Goal: Transaction & Acquisition: Purchase product/service

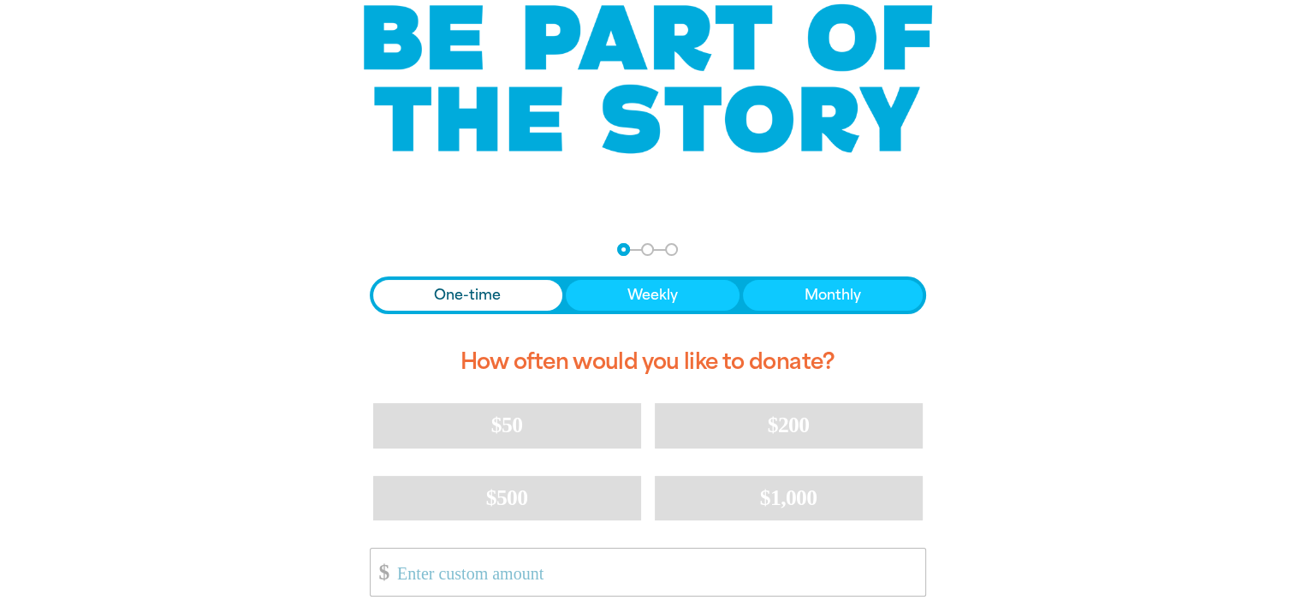
scroll to position [171, 0]
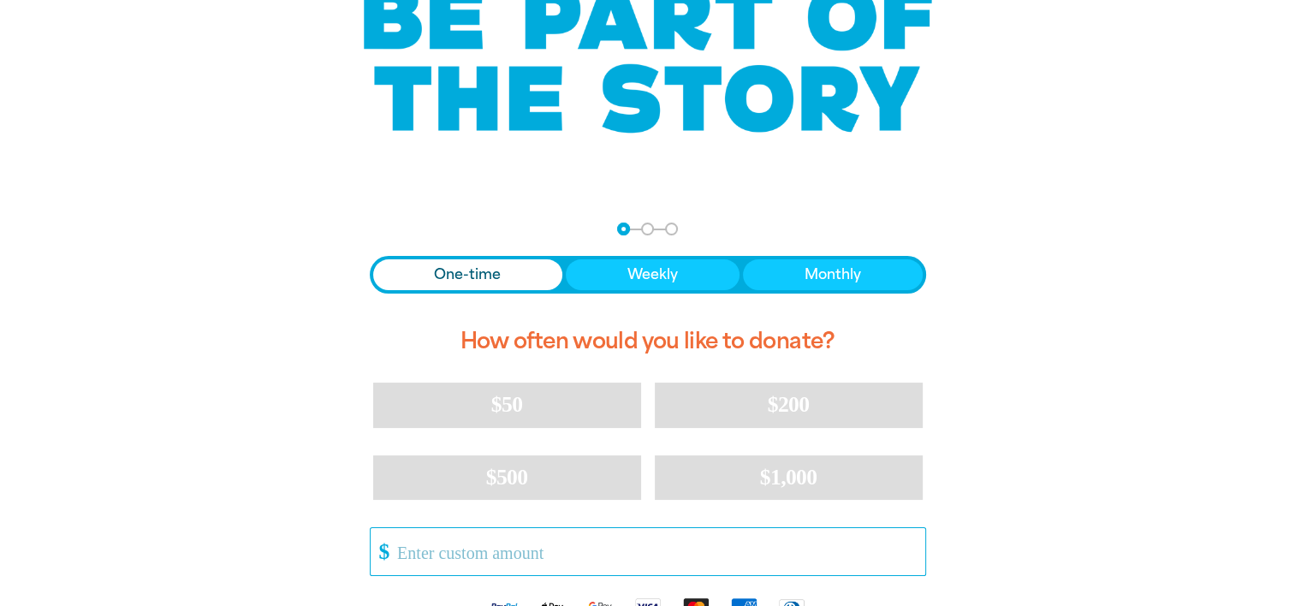
click at [510, 551] on input "Other Amount" at bounding box center [654, 551] width 539 height 47
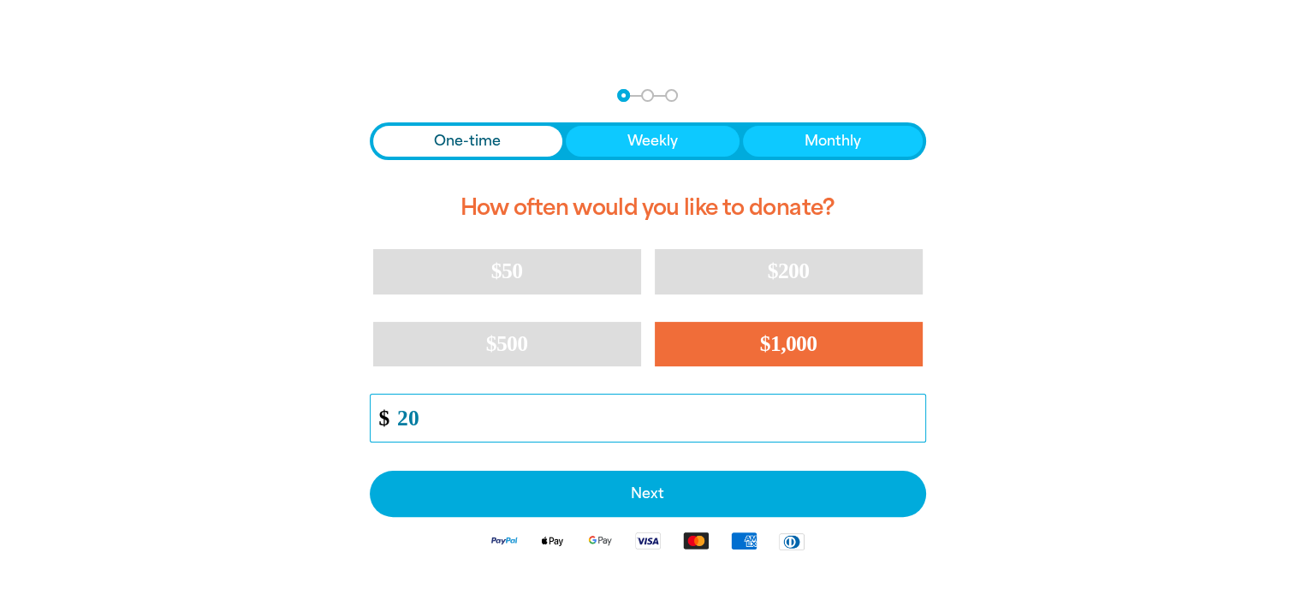
scroll to position [342, 0]
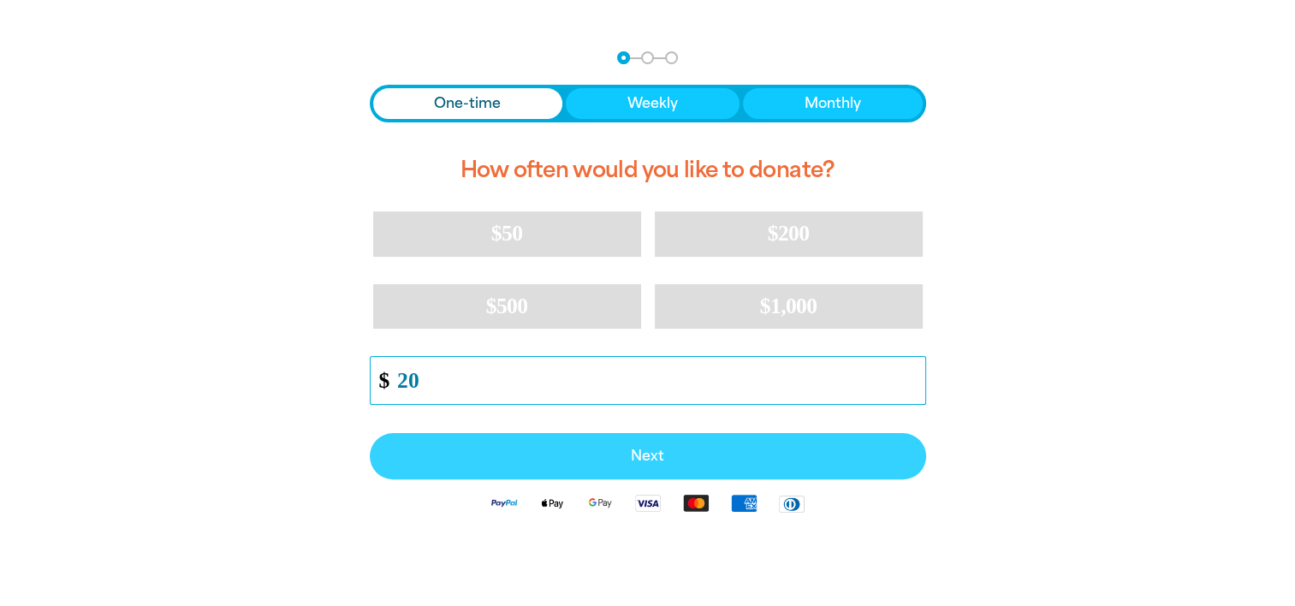
type input "20"
click at [664, 453] on span "Next" at bounding box center [648, 456] width 519 height 14
select select "AU"
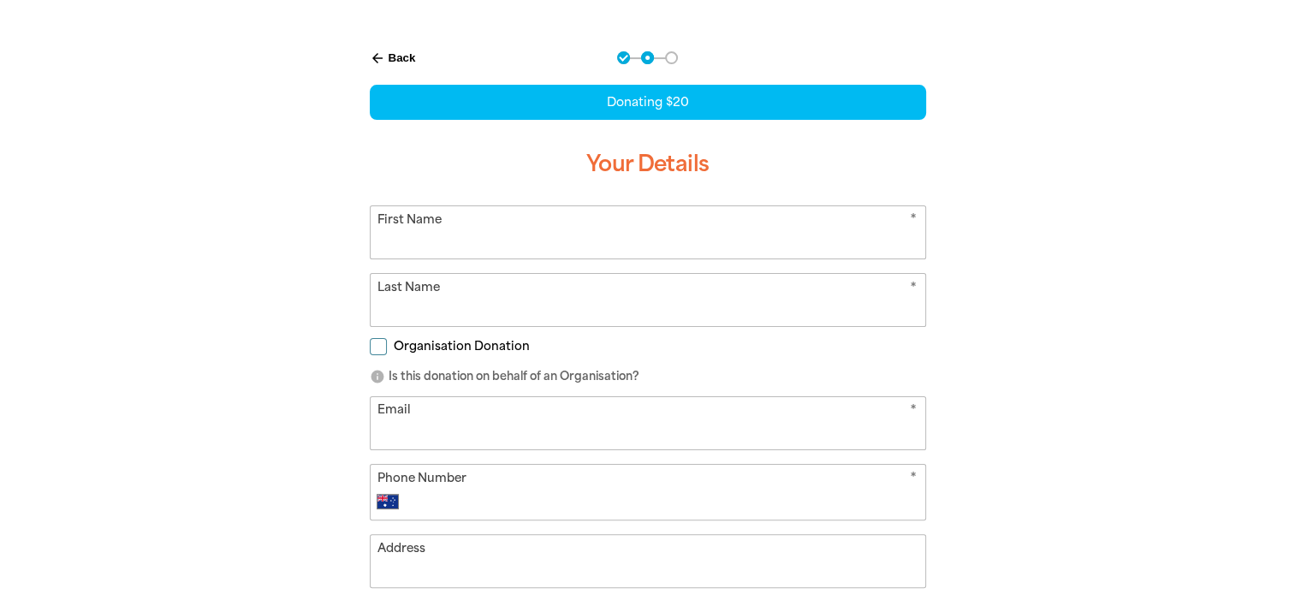
click at [495, 236] on input "First Name" at bounding box center [648, 232] width 555 height 52
type input "[PERSON_NAME]"
type input "Moussa"
type input "[PERSON_NAME][EMAIL_ADDRESS][PERSON_NAME][DOMAIN_NAME]"
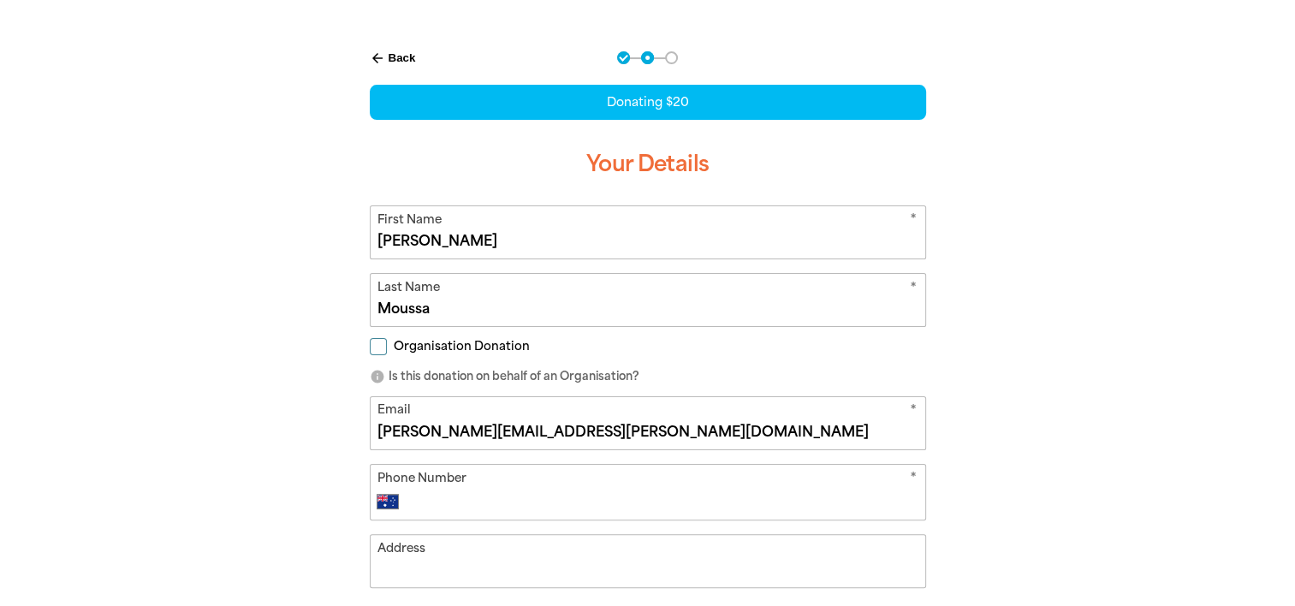
type input "[PHONE_NUMBER]"
type input "UTS Building [STREET_ADDRESS]"
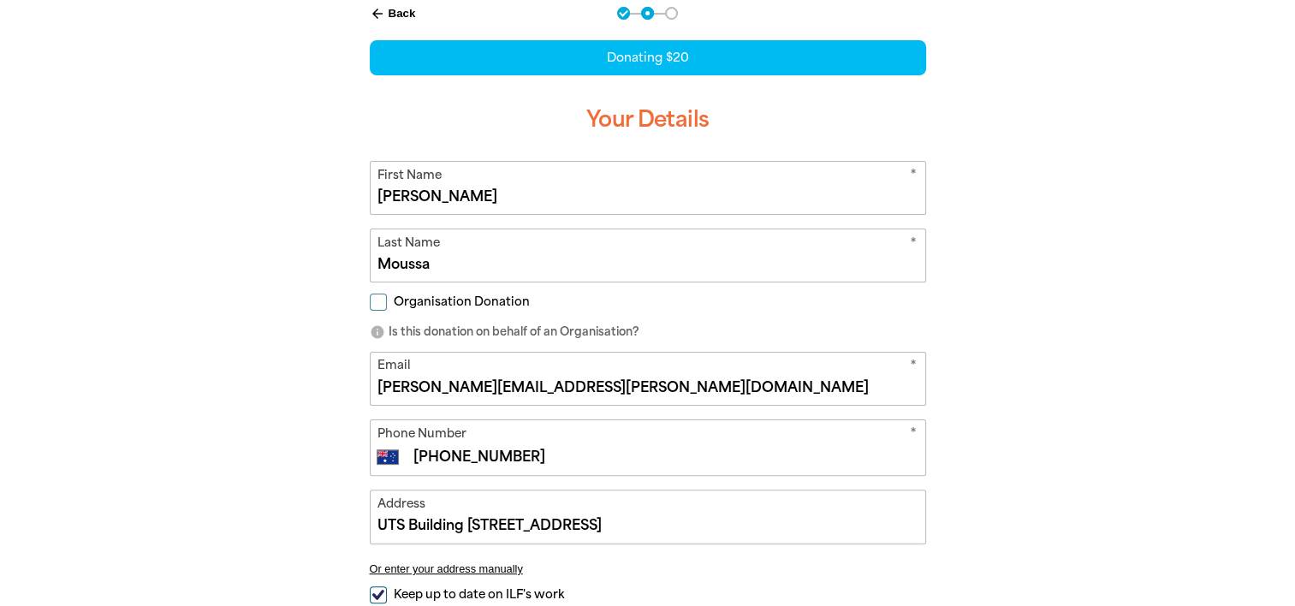
scroll to position [428, 0]
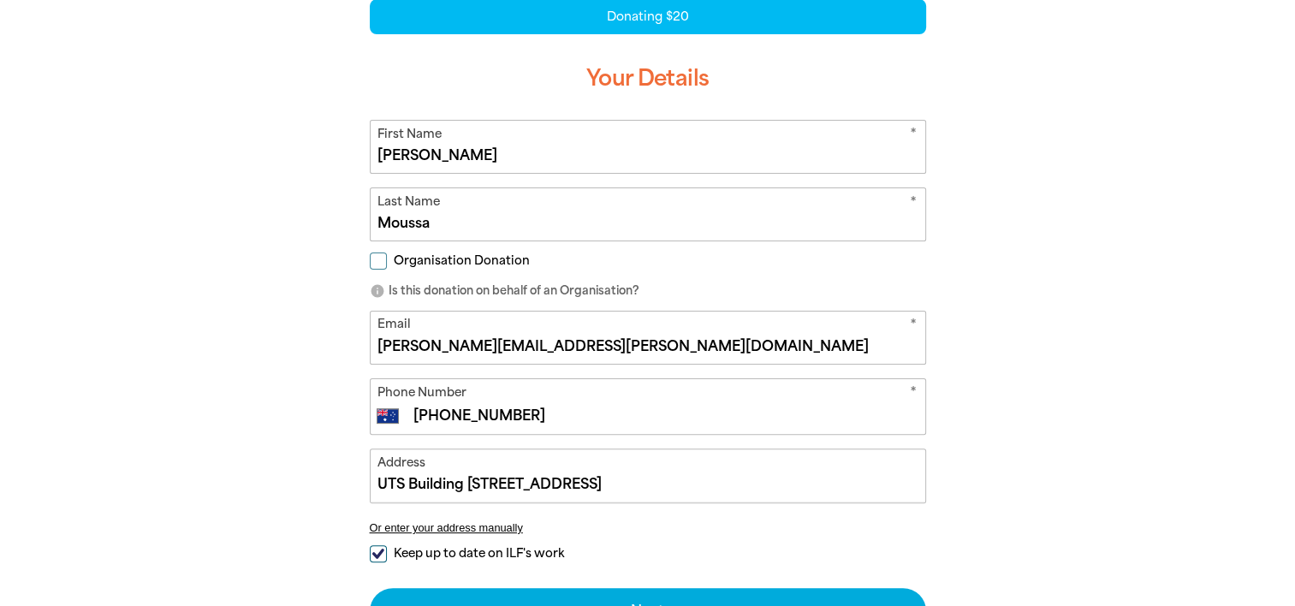
click at [597, 342] on input "[PERSON_NAME][EMAIL_ADDRESS][PERSON_NAME][DOMAIN_NAME]" at bounding box center [648, 338] width 555 height 52
click at [592, 353] on input "[PERSON_NAME][EMAIL_ADDRESS][PERSON_NAME][DOMAIN_NAME]" at bounding box center [648, 338] width 555 height 52
click at [413, 346] on input "[PERSON_NAME][EMAIL_ADDRESS][PERSON_NAME][DOMAIN_NAME]" at bounding box center [648, 338] width 555 height 52
click at [596, 342] on input "[EMAIL_ADDRESS][DOMAIN_NAME]" at bounding box center [648, 338] width 555 height 52
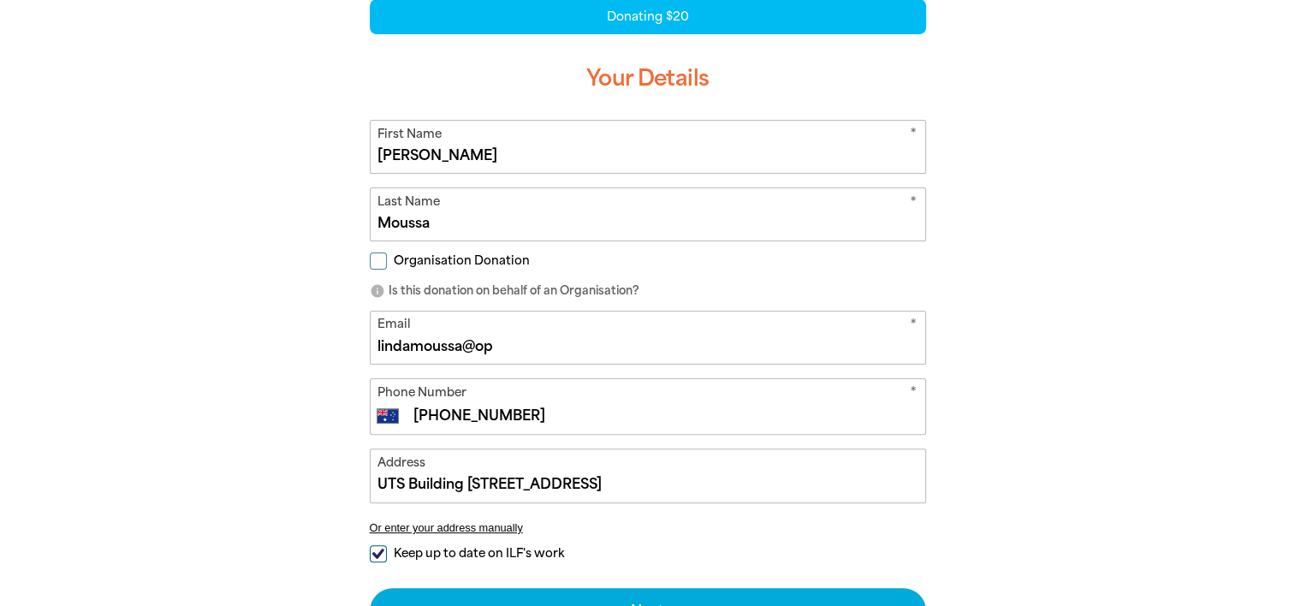
type input "[EMAIL_ADDRESS][DOMAIN_NAME]"
click at [649, 486] on input "UTS Building [STREET_ADDRESS]" at bounding box center [648, 475] width 555 height 52
type input "U"
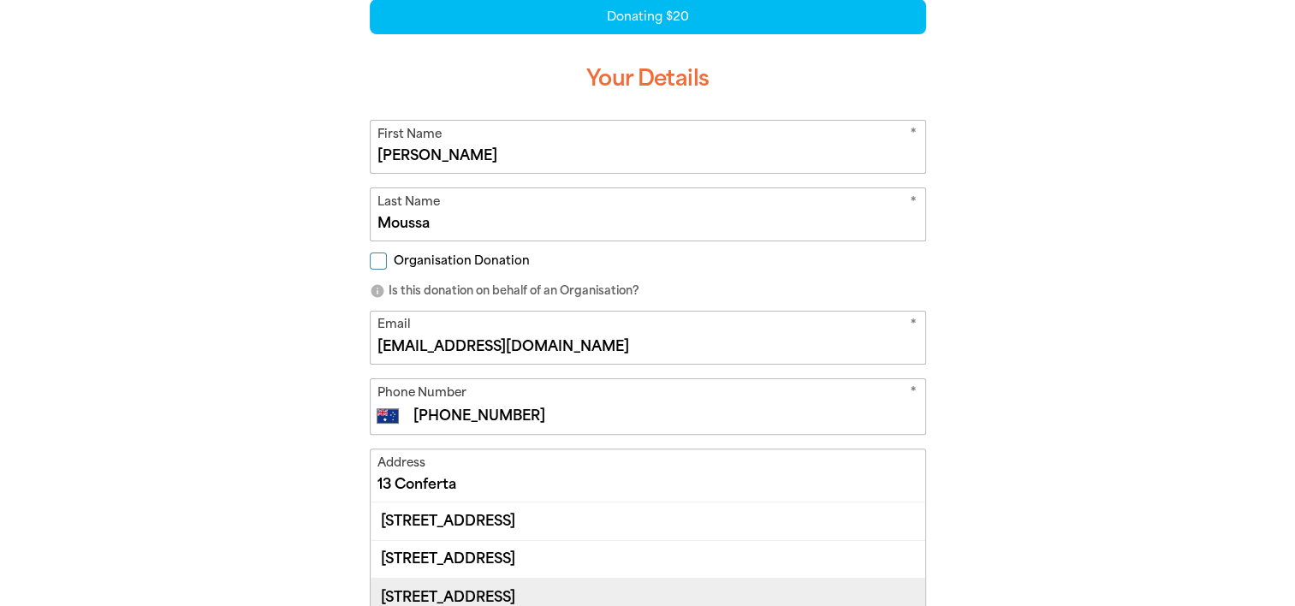
click at [514, 596] on div "[STREET_ADDRESS]" at bounding box center [648, 597] width 555 height 38
type input "[STREET_ADDRESS]"
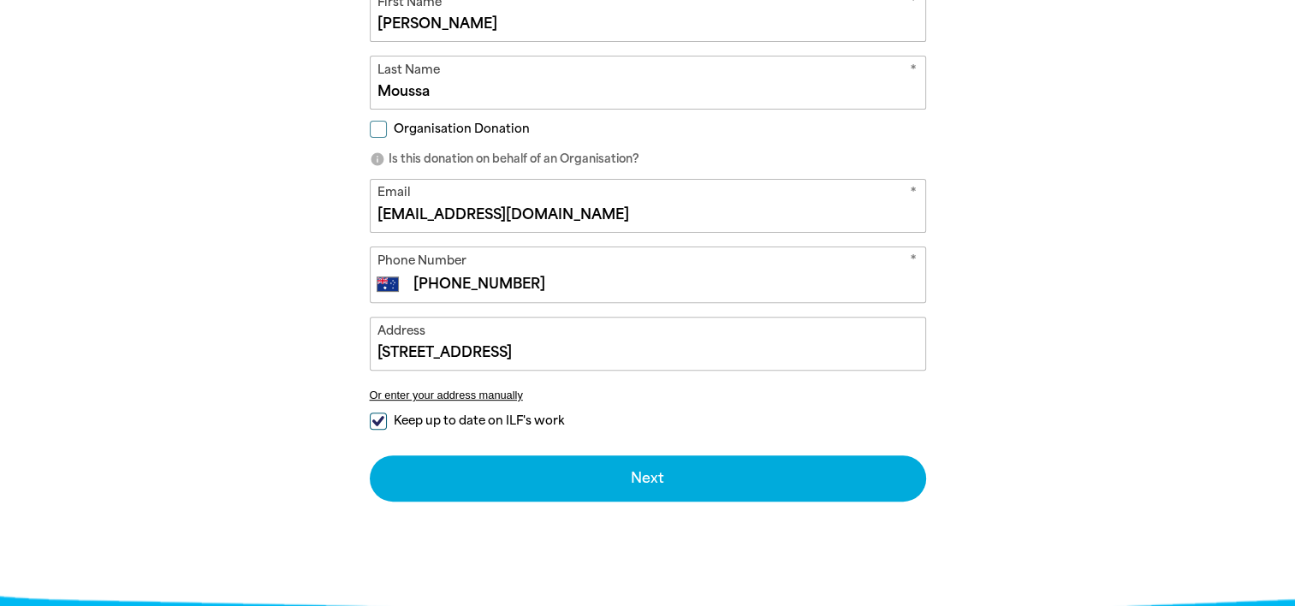
scroll to position [599, 0]
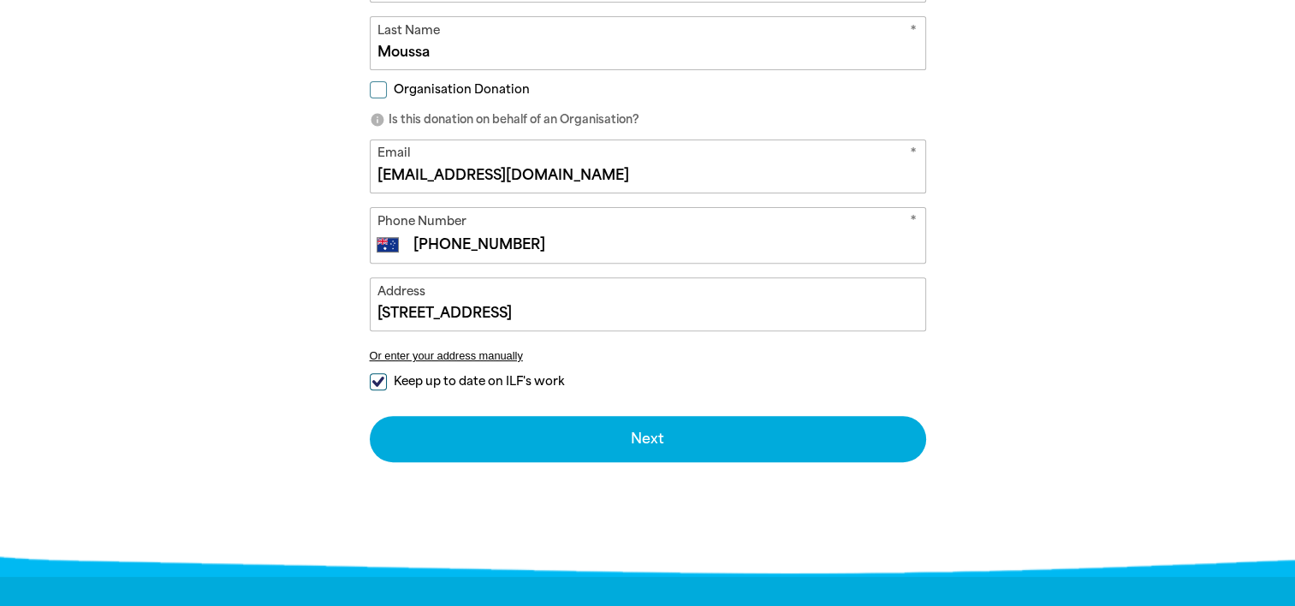
click at [373, 378] on input "Keep up to date on ILF's work" at bounding box center [378, 381] width 17 height 17
checkbox input "false"
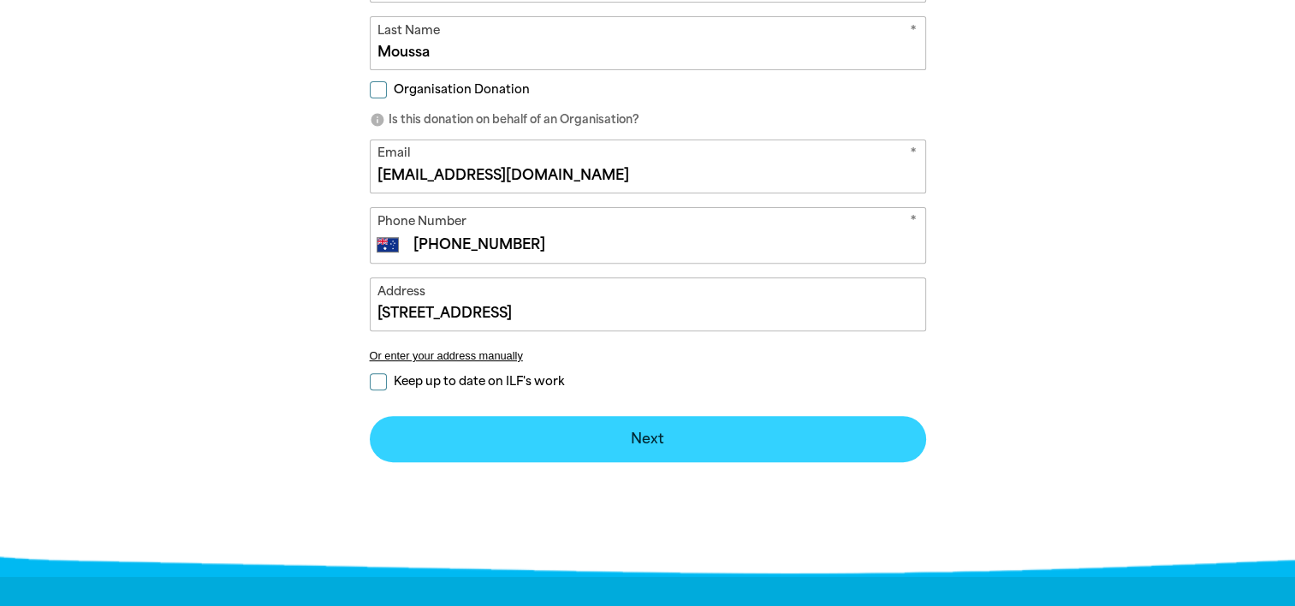
click at [632, 437] on button "Next chevron_right" at bounding box center [648, 439] width 556 height 46
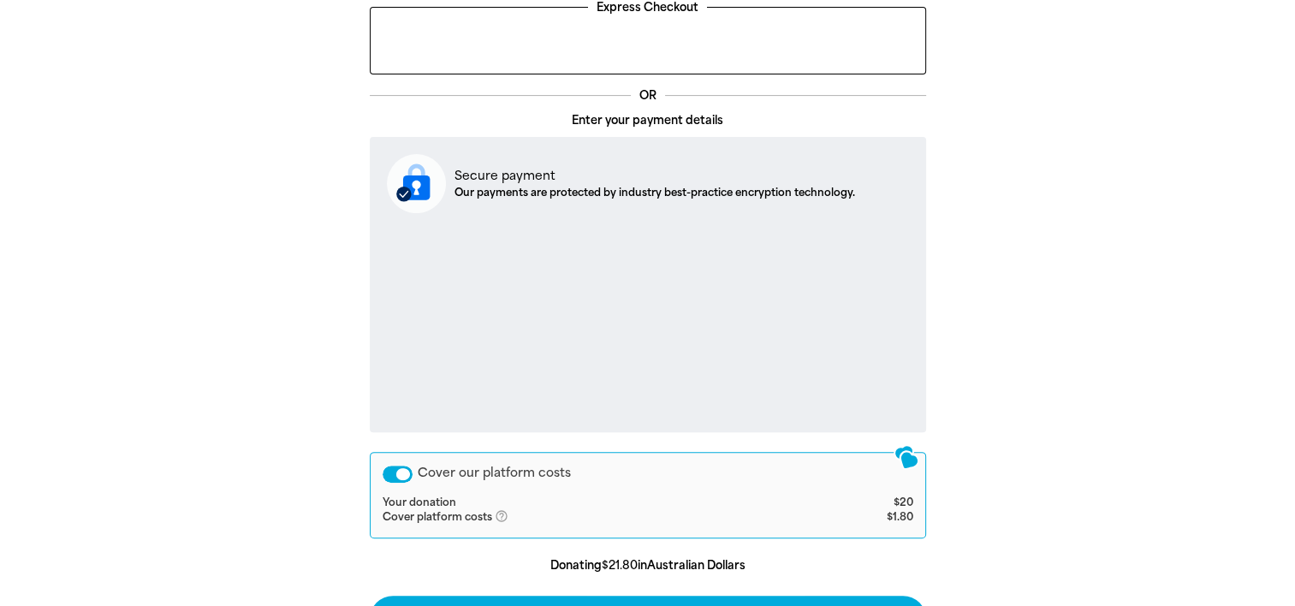
scroll to position [611, 0]
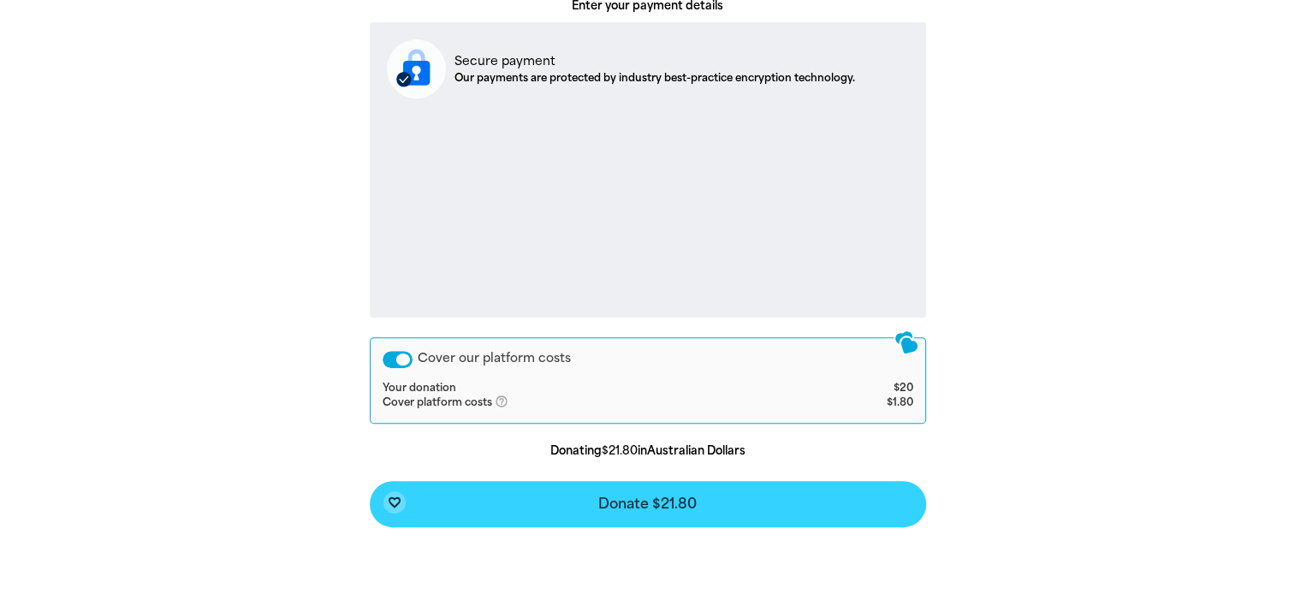
click at [740, 508] on button "favorite_border Donate $21.80" at bounding box center [648, 504] width 556 height 46
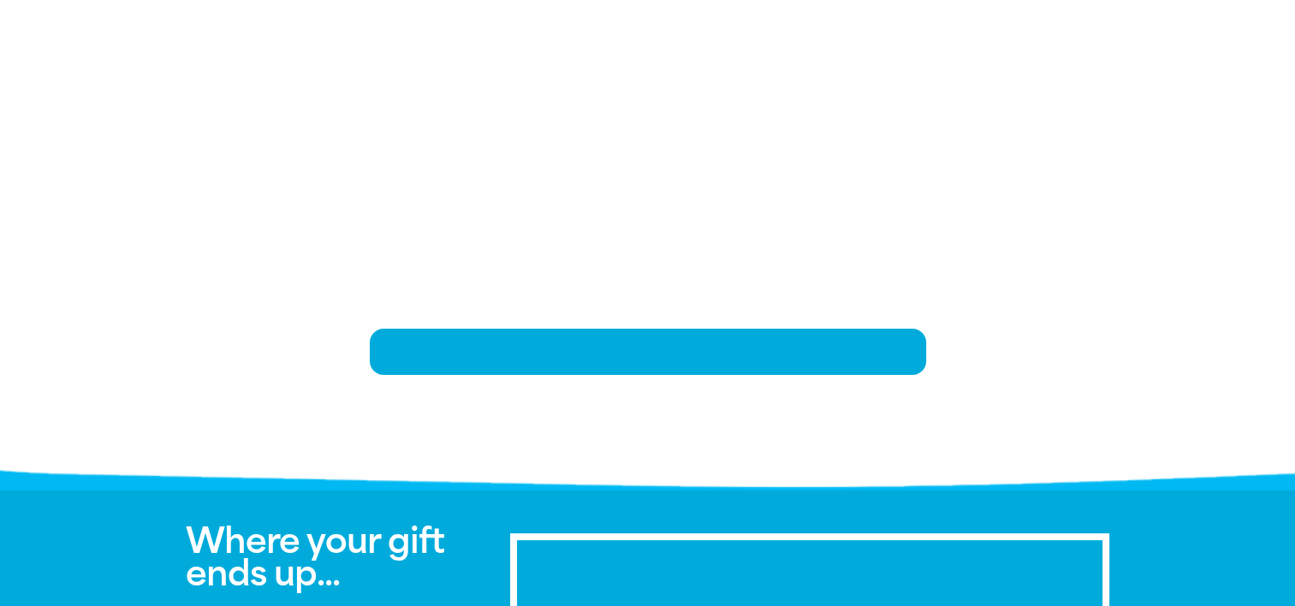
scroll to position [354, 0]
